Goal: Task Accomplishment & Management: Use online tool/utility

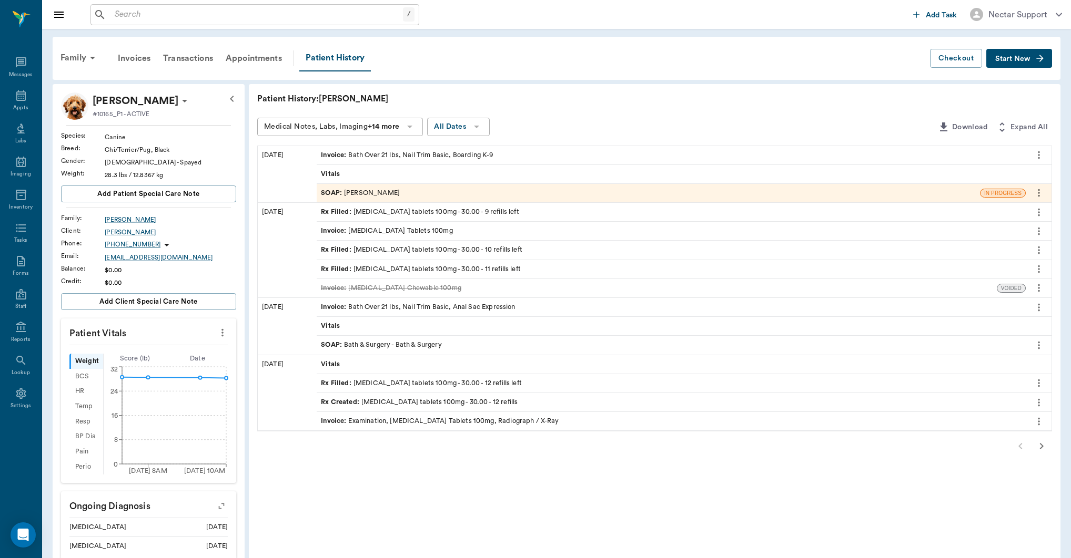
click at [525, 494] on div "Patient History: [PERSON_NAME] Medical Notes, Labs, Imaging +14 more All Dates …" at bounding box center [654, 412] width 811 height 657
click at [463, 384] on div "Rx Filled : [MEDICAL_DATA] tablets 100mg - 30.00 - 12 refills left" at bounding box center [421, 384] width 201 height 10
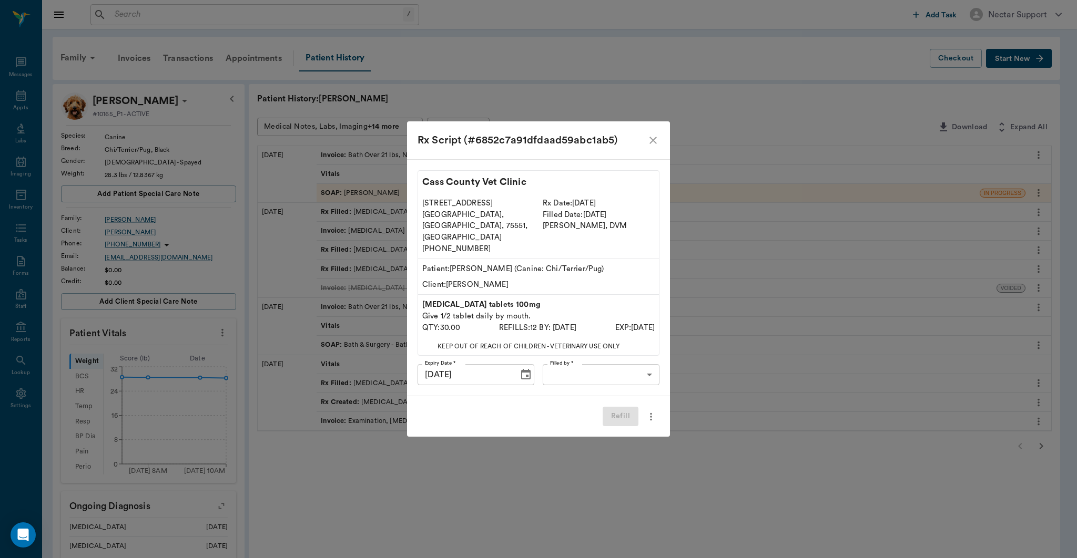
click at [653, 147] on icon "close" at bounding box center [653, 140] width 13 height 13
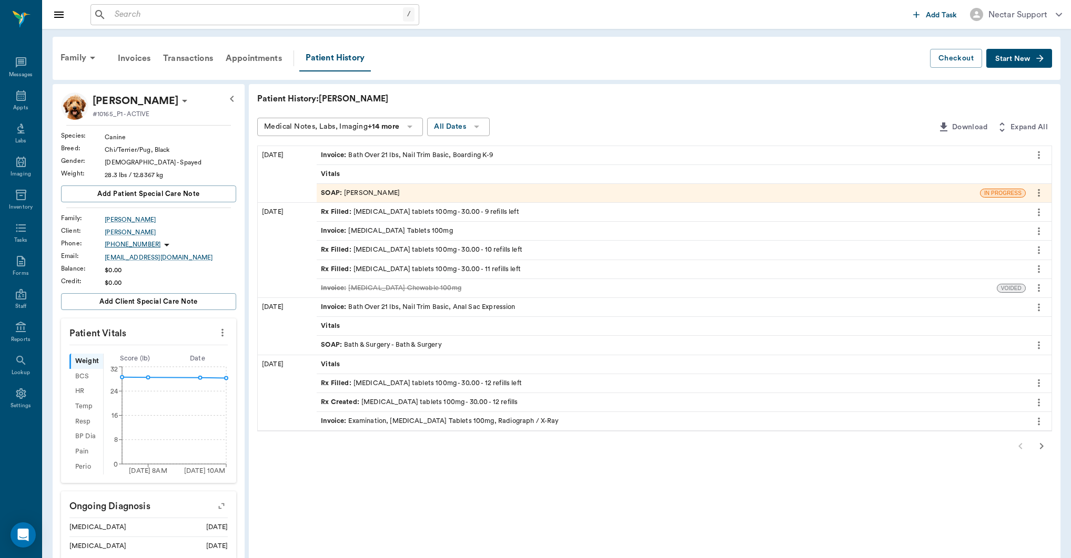
click at [440, 380] on div "Rx Filled : carprofen tablets 100mg - 30.00 - 12 refills left" at bounding box center [421, 384] width 201 height 10
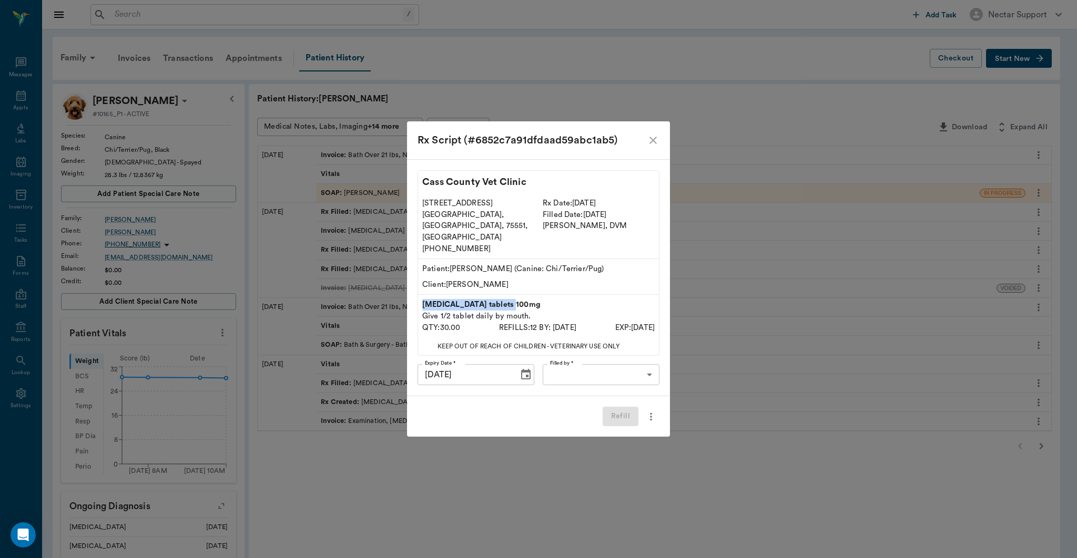
drag, startPoint x: 423, startPoint y: 296, endPoint x: 515, endPoint y: 288, distance: 92.4
click at [515, 299] on p "carprofen tablets 100mg" at bounding box center [538, 305] width 232 height 12
click at [653, 147] on icon "close" at bounding box center [653, 140] width 13 height 13
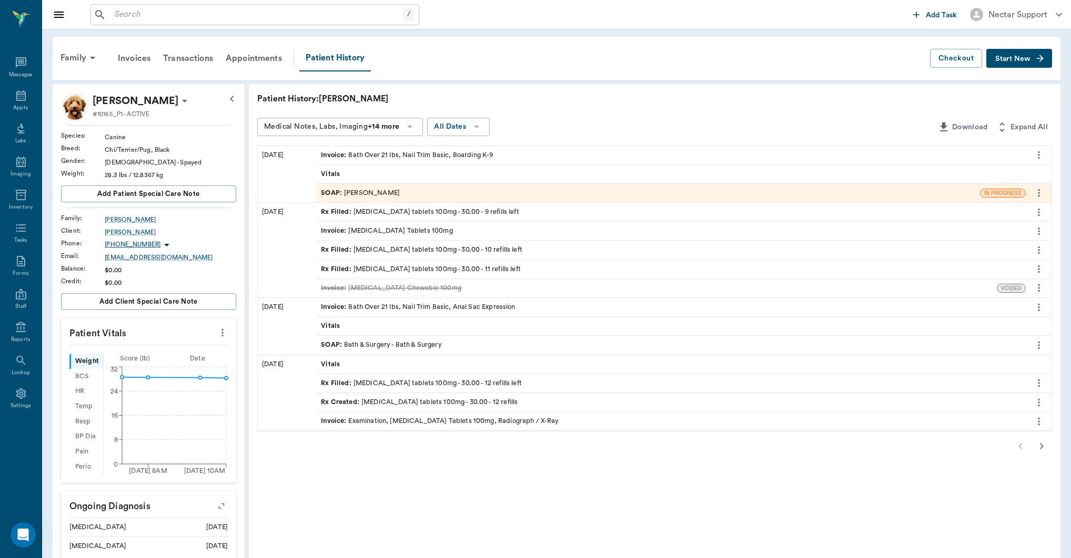
click at [439, 402] on div "Rx Created : carprofen tablets 100mg - 30.00 - 12 refills" at bounding box center [419, 403] width 197 height 10
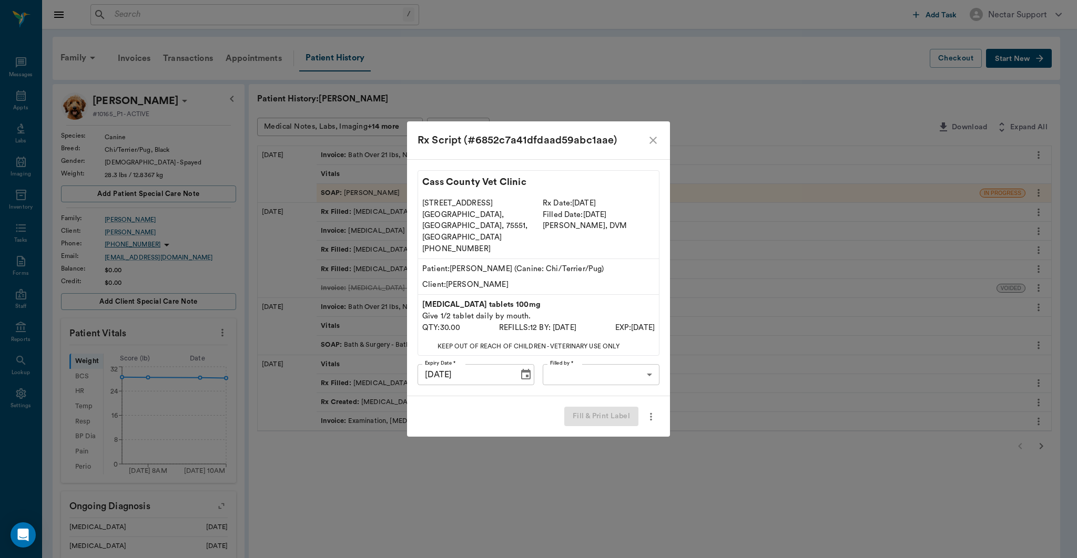
click at [416, 396] on div "Fill & Print Label" at bounding box center [538, 416] width 263 height 40
drag, startPoint x: 424, startPoint y: 294, endPoint x: 508, endPoint y: 290, distance: 83.7
click at [508, 299] on p "carprofen tablets 100mg" at bounding box center [538, 305] width 232 height 12
click at [434, 396] on div "Fill & Print Label" at bounding box center [538, 416] width 263 height 40
click at [529, 402] on div "Fill & Print Label" at bounding box center [538, 416] width 263 height 40
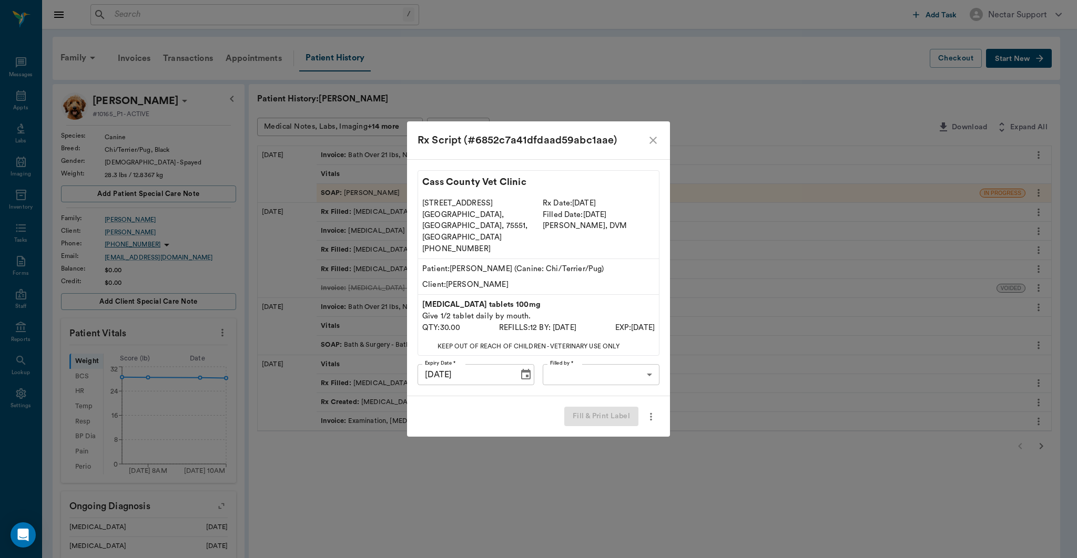
click at [476, 403] on div "Fill & Print Label" at bounding box center [538, 416] width 263 height 40
drag, startPoint x: 416, startPoint y: 388, endPoint x: 486, endPoint y: 385, distance: 69.4
click at [485, 396] on div "Fill & Print Label" at bounding box center [538, 416] width 263 height 40
click at [446, 412] on div "Fill & Print Label" at bounding box center [538, 416] width 263 height 40
click at [422, 396] on div "Fill & Print Label" at bounding box center [538, 416] width 263 height 40
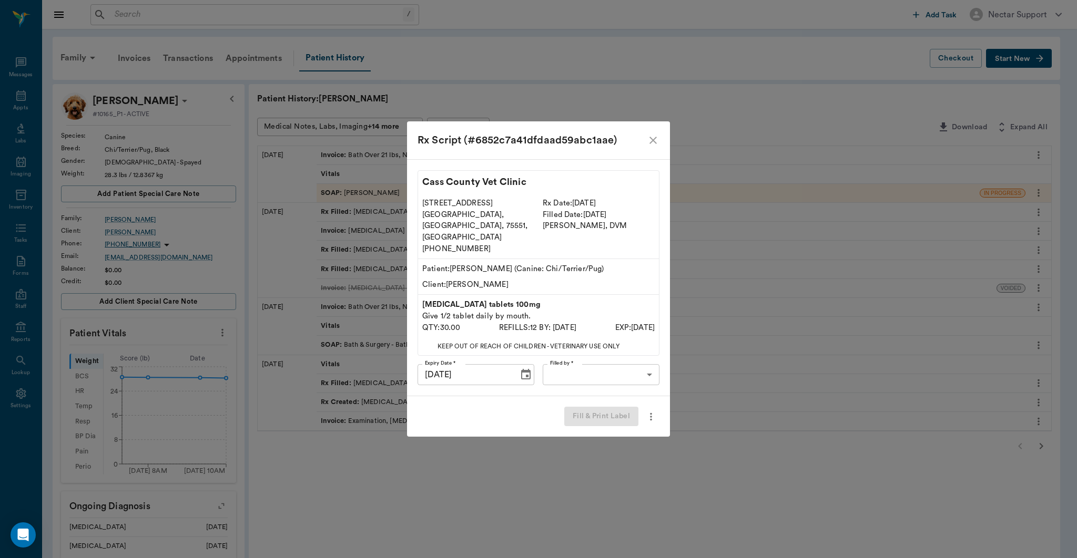
click at [653, 144] on icon "close" at bounding box center [652, 140] width 7 height 7
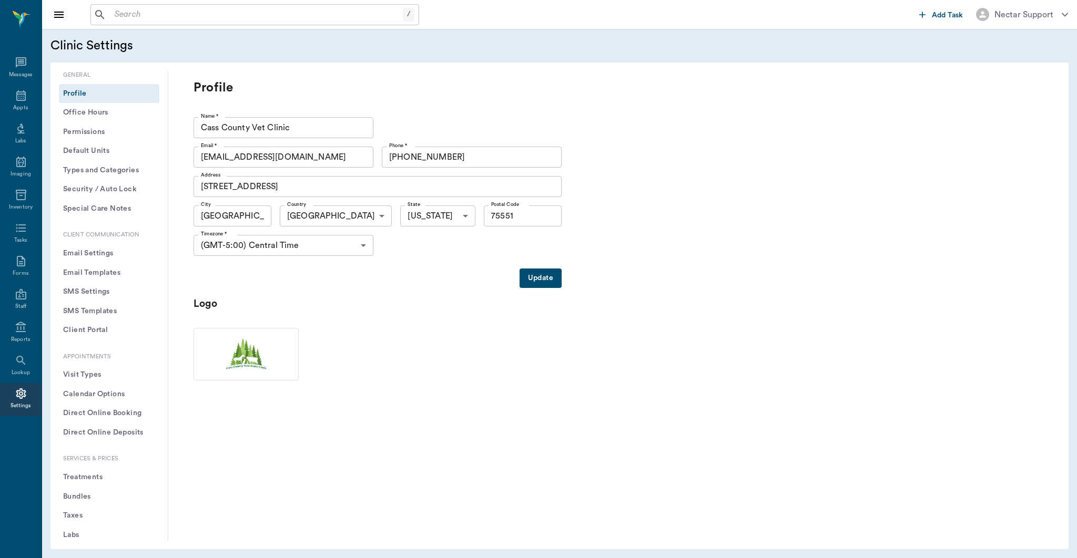
click at [95, 472] on button "Treatments" at bounding box center [109, 477] width 100 height 19
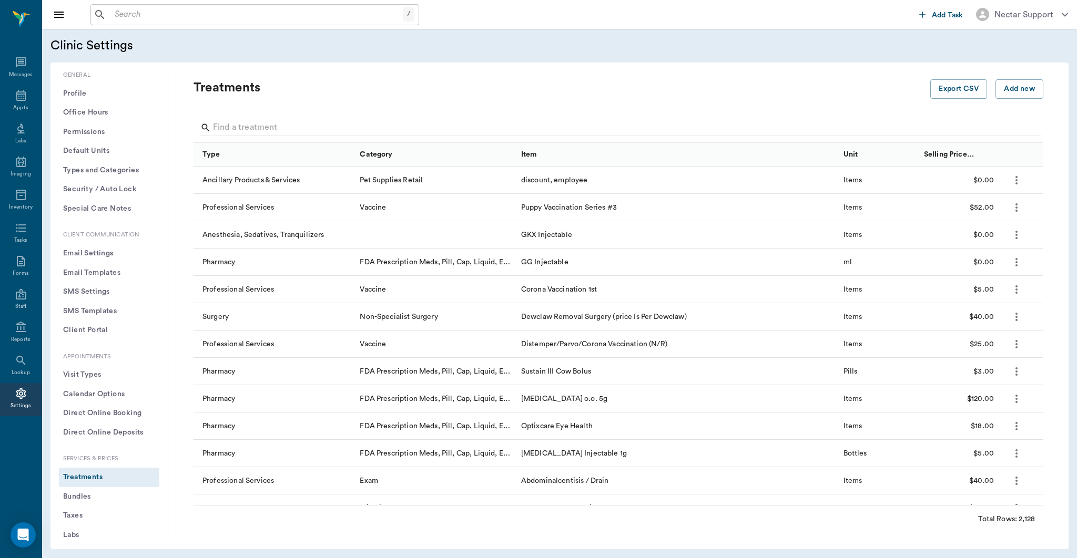
scroll to position [2, 0]
click at [336, 123] on input "Search" at bounding box center [619, 127] width 812 height 17
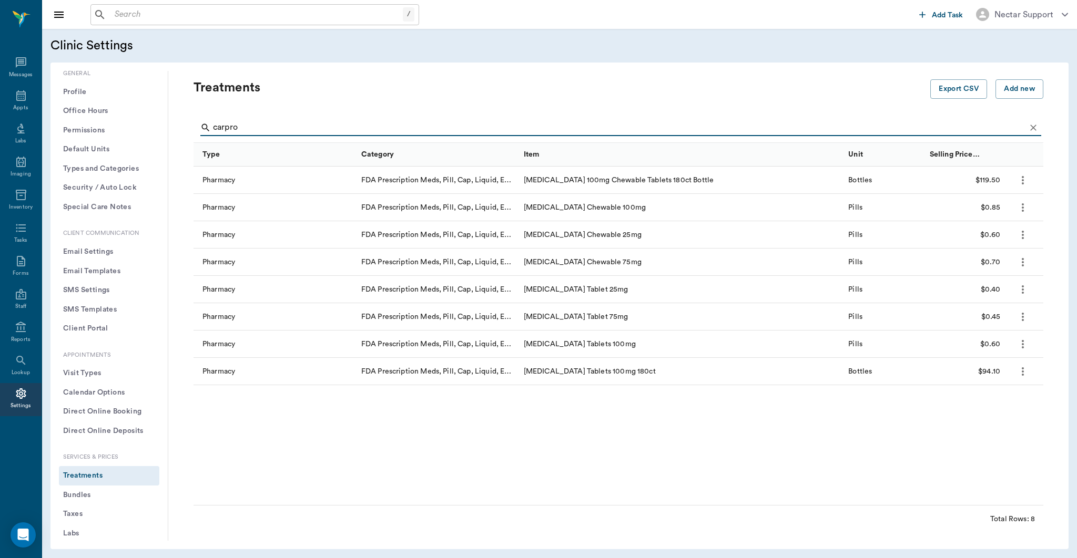
type input "carpro"
